Goal: Find specific page/section: Find specific page/section

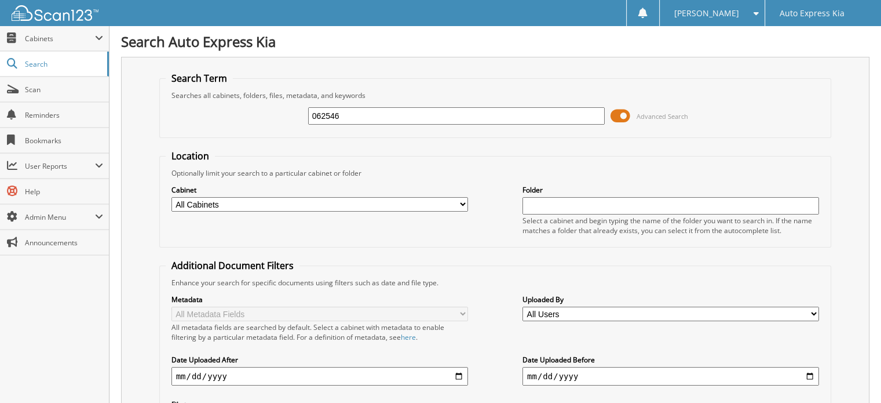
type input "062546"
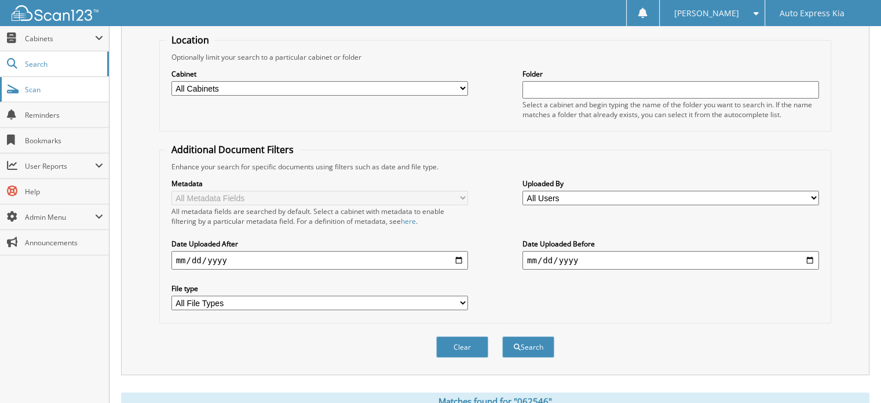
click at [40, 83] on link "Scan" at bounding box center [54, 89] width 109 height 25
